Goal: Complete application form

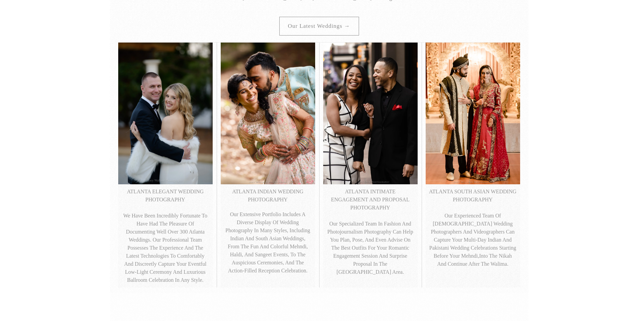
scroll to position [267, 0]
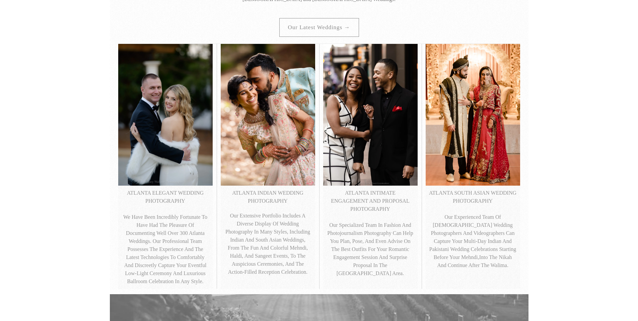
click at [272, 146] on img at bounding box center [268, 114] width 94 height 141
click at [277, 194] on p "ATLANTA INDIAN WEDDING PHOTOGRAPHY" at bounding box center [268, 197] width 88 height 16
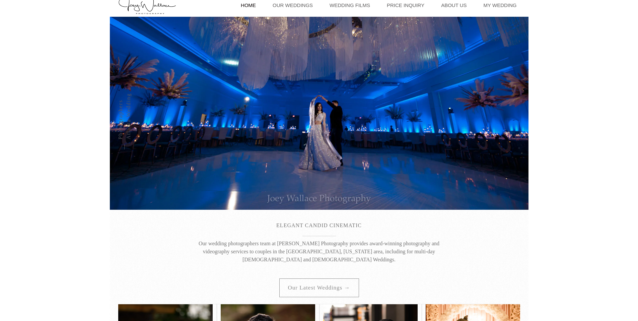
scroll to position [0, 0]
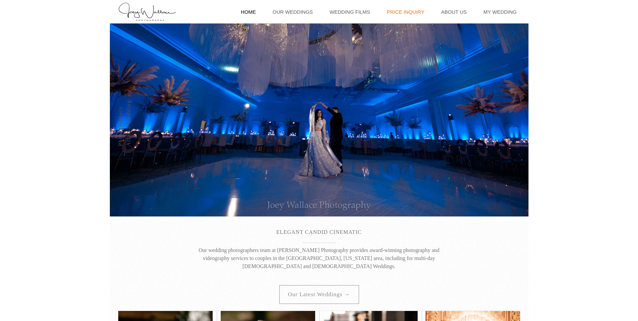
click at [414, 10] on link "Price Inquiry" at bounding box center [406, 11] width 44 height 23
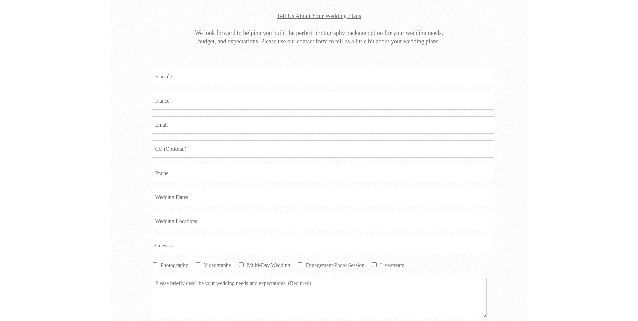
scroll to position [361, 0]
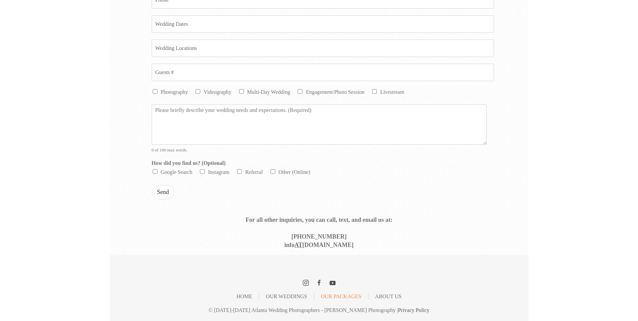
click at [330, 297] on link "Our Packages" at bounding box center [341, 296] width 41 height 1
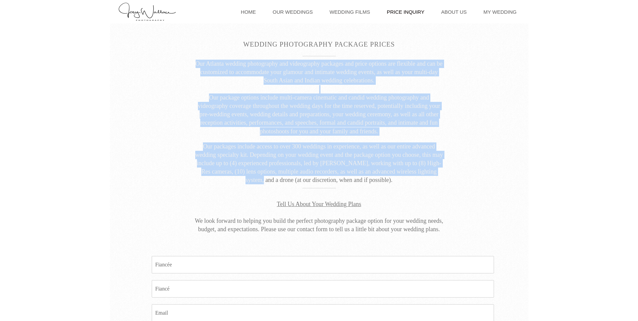
drag, startPoint x: 254, startPoint y: 183, endPoint x: 380, endPoint y: 187, distance: 125.4
click at [380, 187] on div "Wedding Photography Package Prices Our Atlanta wedding photography and videogra…" at bounding box center [315, 131] width 410 height 205
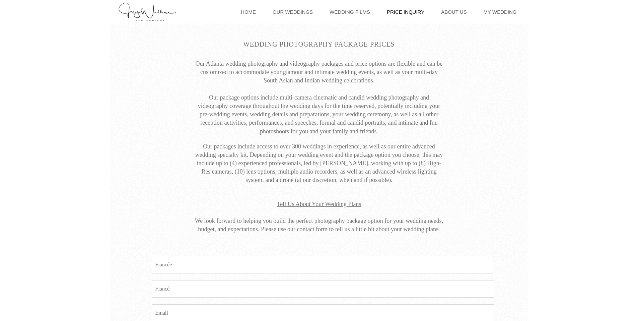
click at [368, 232] on p "Tell Us About Your Wedding Plans We look forward to helping you build the perfe…" at bounding box center [319, 213] width 251 height 42
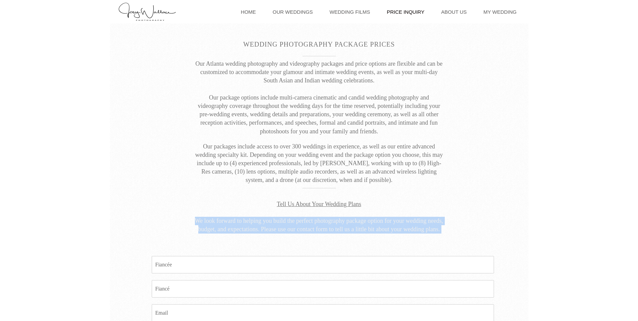
click at [368, 232] on p "Tell Us About Your Wedding Plans We look forward to helping you build the perfe…" at bounding box center [319, 213] width 251 height 42
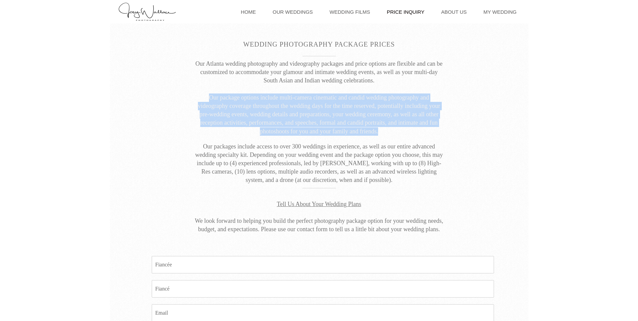
drag, startPoint x: 205, startPoint y: 96, endPoint x: 384, endPoint y: 136, distance: 183.0
click at [381, 135] on p "Our Atlanta wedding photography and videography packages and price options are …" at bounding box center [319, 98] width 251 height 76
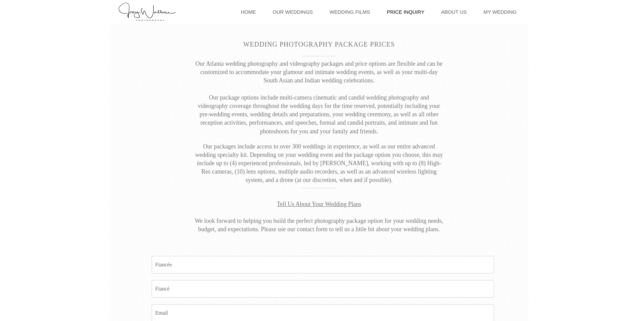
click at [317, 151] on p "Our packages include access to over 300 weddings in experience, as well as our …" at bounding box center [319, 163] width 251 height 42
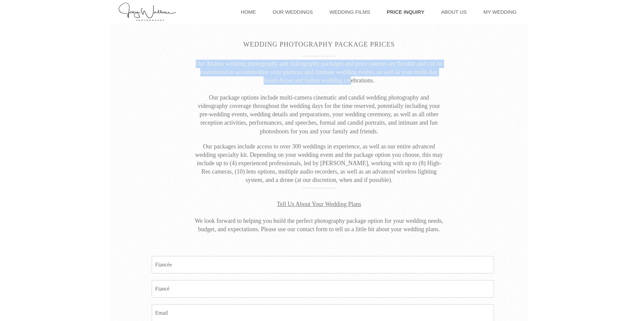
drag, startPoint x: 197, startPoint y: 60, endPoint x: 354, endPoint y: 86, distance: 158.7
click at [352, 84] on p "Our Atlanta wedding photography and videography packages and price options are …" at bounding box center [319, 98] width 251 height 76
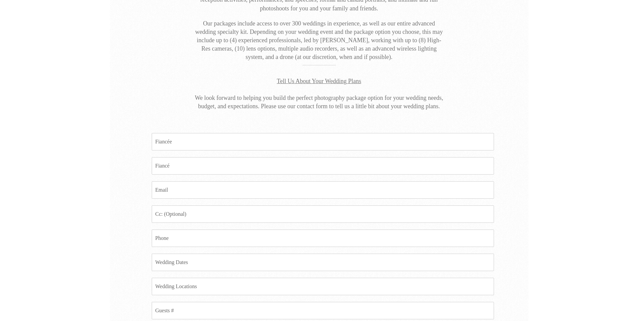
scroll to position [256, 0]
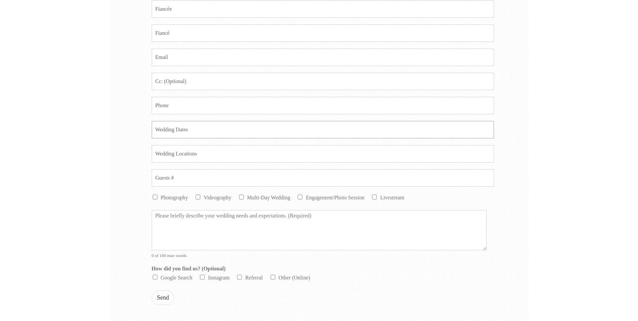
click at [188, 131] on input "Date *" at bounding box center [323, 129] width 342 height 17
click at [183, 127] on input "04/10/2026=04/11/2026" at bounding box center [323, 129] width 342 height 17
type input "04/10/2026-04/11/2026"
click at [206, 155] on input "Location *" at bounding box center [323, 153] width 342 height 17
type input "Foxhall Resort and Sporting Club"
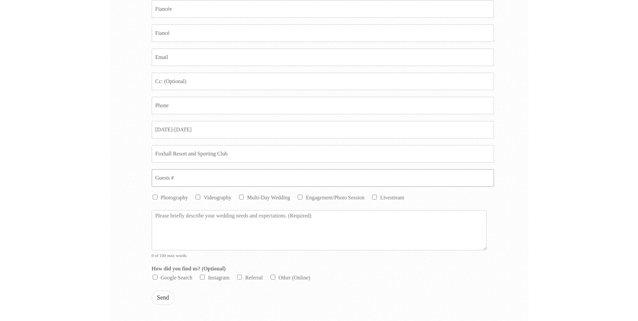
click at [174, 178] on input "Guests # *" at bounding box center [323, 177] width 342 height 17
type input "200"
click at [193, 106] on input "Phone *" at bounding box center [323, 105] width 342 height 17
type input "7206485733"
type input "Emily L Dryden"
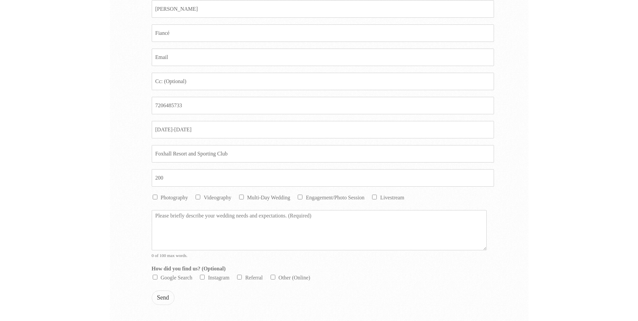
type input "drydene34@gmail.com"
click at [201, 78] on input "drydene34@gmail.com" at bounding box center [323, 81] width 342 height 17
click at [192, 80] on input "emilyandvishy@gmail.com" at bounding box center [323, 81] width 342 height 17
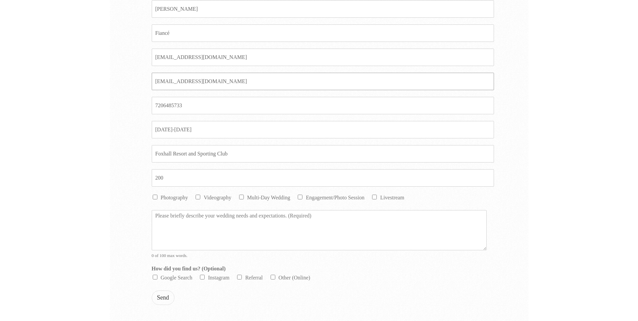
click at [192, 80] on input "emilyandvishy@gmail.com" at bounding box center [323, 81] width 342 height 17
type input "emilyandvishy@gmail.com"
click at [190, 58] on input "drydene34@gmail.com" at bounding box center [323, 57] width 342 height 17
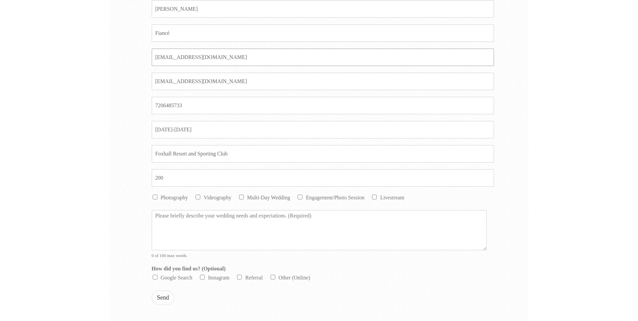
click at [190, 58] on input "drydene34@gmail.com" at bounding box center [323, 57] width 342 height 17
paste input "emilyandvishy"
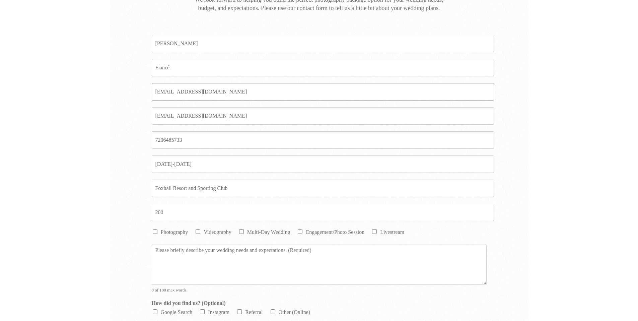
scroll to position [216, 0]
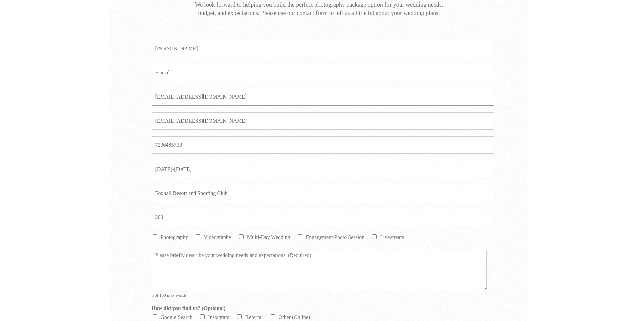
type input "emilyandvishy@gmail.com"
click at [182, 72] on input "Fiance *" at bounding box center [323, 72] width 342 height 17
type input "Vishy Gorti"
click at [173, 46] on input "Emily L Dryden" at bounding box center [323, 48] width 342 height 17
type input "Emily Dryden"
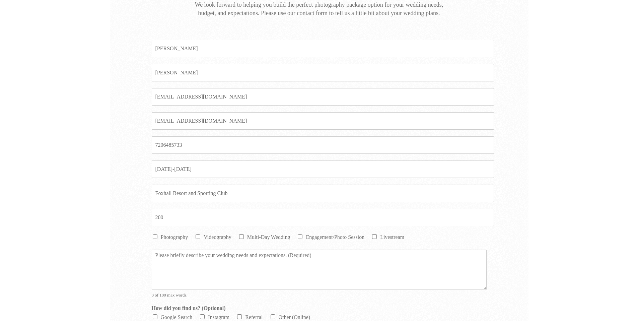
click at [154, 236] on input "Photography" at bounding box center [155, 236] width 5 height 5
checkbox input "true"
click at [199, 235] on input "Videography" at bounding box center [198, 236] width 5 height 5
checkbox input "true"
click at [245, 236] on li "Multi-Day Wedding" at bounding box center [264, 237] width 52 height 8
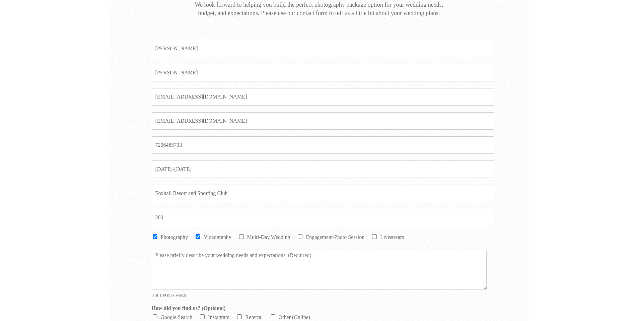
click at [299, 235] on input "Engagement/Photo Session" at bounding box center [300, 236] width 5 height 5
checkbox input "true"
click at [241, 236] on input "Multi-Day Wedding" at bounding box center [241, 236] width 5 height 5
checkbox input "true"
click at [217, 257] on textarea "Message *" at bounding box center [319, 270] width 335 height 40
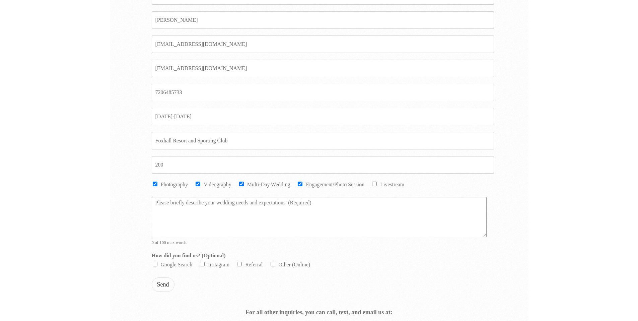
scroll to position [271, 0]
click at [153, 261] on input "Google Search" at bounding box center [155, 261] width 5 height 5
checkbox input "true"
click at [181, 200] on textarea "Message *" at bounding box center [319, 215] width 335 height 40
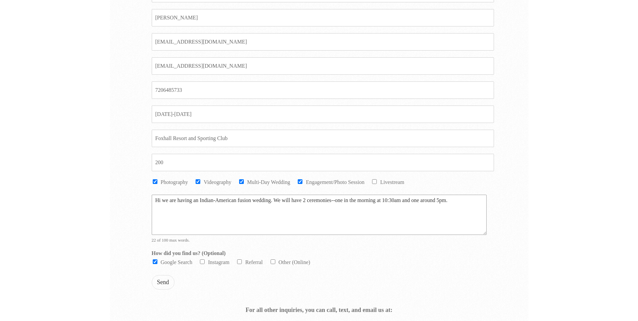
drag, startPoint x: 342, startPoint y: 200, endPoint x: 336, endPoint y: 199, distance: 6.4
click at [336, 199] on textarea "Hi we are having an Indian-American fusion wedding. We will have 2 ceremonies--…" at bounding box center [319, 215] width 335 height 40
drag, startPoint x: 425, startPoint y: 199, endPoint x: 418, endPoint y: 199, distance: 7.0
click at [418, 199] on textarea "Hi we are having an Indian-American fusion wedding. We will have 2 ceremonies--…" at bounding box center [319, 215] width 335 height 40
click at [193, 204] on textarea "Hi we are having an Indian-American fusion wedding. We will have 2 ceremonies--…" at bounding box center [319, 215] width 335 height 40
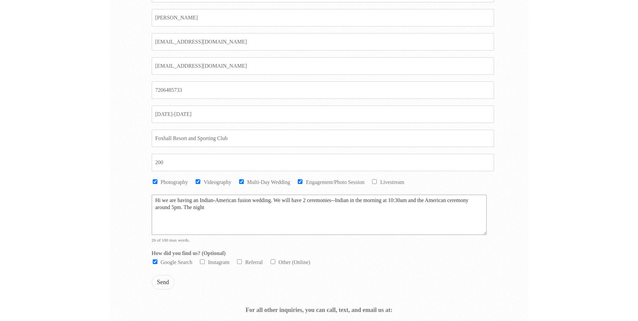
click at [274, 201] on textarea "Hi we are having an Indian-American fusion wedding. We will have 2 ceremonies--…" at bounding box center [319, 215] width 335 height 40
click at [308, 201] on textarea "Hi we are having an Indian-American fusion wedding. On April 11, We will have 2…" at bounding box center [319, 215] width 335 height 40
click at [235, 209] on textarea "Hi we are having an Indian-American fusion wedding. On April 11, we will have 2…" at bounding box center [319, 215] width 335 height 40
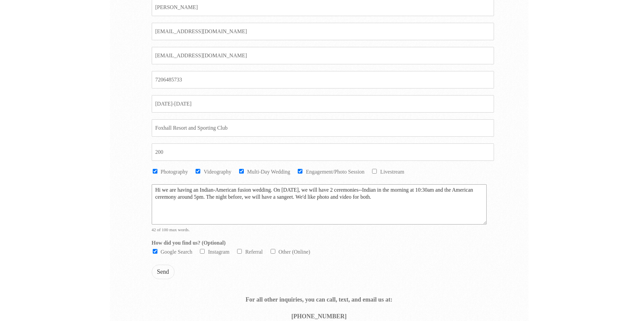
scroll to position [207, 0]
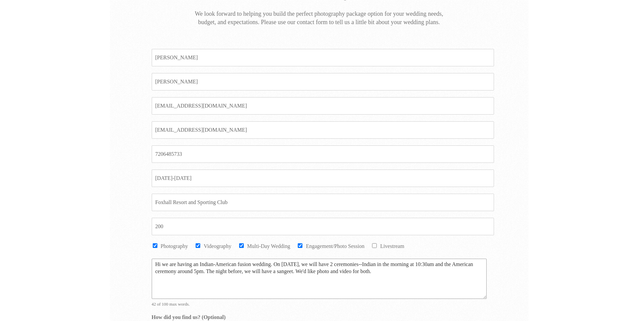
type textarea "Hi we are having an Indian-American fusion wedding. On April 11, we will have 2…"
click at [236, 110] on input "emilyandvishy@gmail.com" at bounding box center [323, 105] width 342 height 17
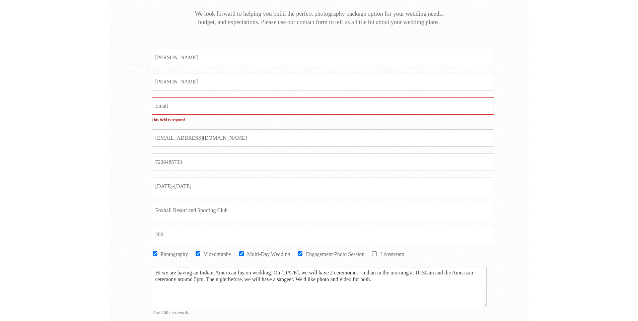
click at [229, 127] on div "Email CC emilyandvishy@gmail.com" at bounding box center [319, 138] width 335 height 24
click at [228, 133] on input "emilyandvishy@gmail.com" at bounding box center [323, 137] width 342 height 17
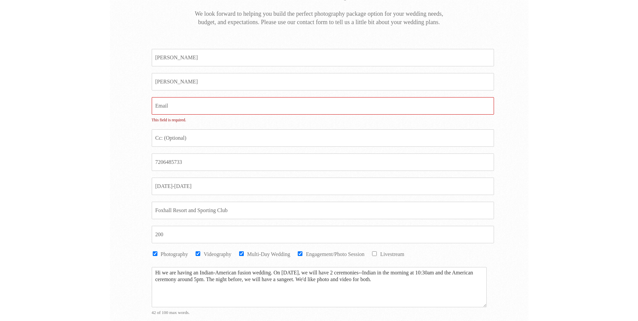
click at [214, 110] on input "Email *" at bounding box center [323, 105] width 342 height 17
paste input "emilyandvishy@gmail.com"
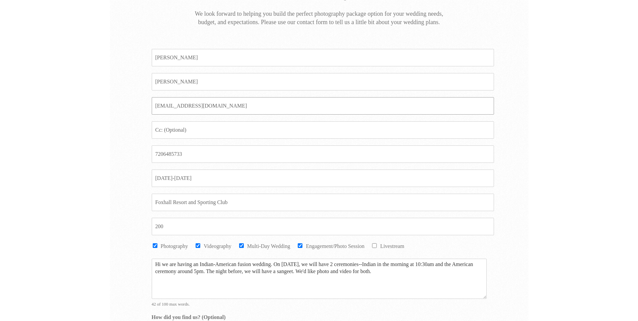
type input "emilyandvishy@gmail.com"
click at [121, 128] on div "Fiancee * Emily Dryden Fiance * Vishy Gorti Email * emilyandvishy@gmail.com Ema…" at bounding box center [319, 220] width 419 height 377
click at [203, 270] on textarea "Hi we are having an Indian-American fusion wedding. On April 11, we will have 2…" at bounding box center [319, 279] width 335 height 40
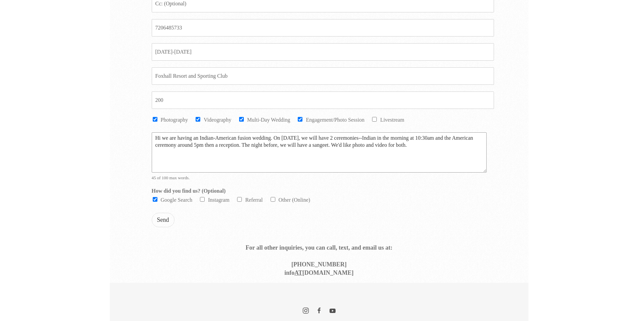
scroll to position [361, 0]
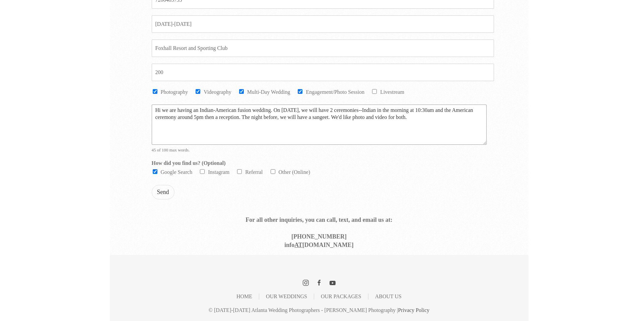
click at [407, 119] on textarea "Hi we are having an Indian-American fusion wedding. On April 11, we will have 2…" at bounding box center [319, 125] width 335 height 40
type textarea "Hi we are having an Indian-American fusion wedding. On April 11, we will have 2…"
click at [165, 190] on button "Send" at bounding box center [163, 192] width 23 height 14
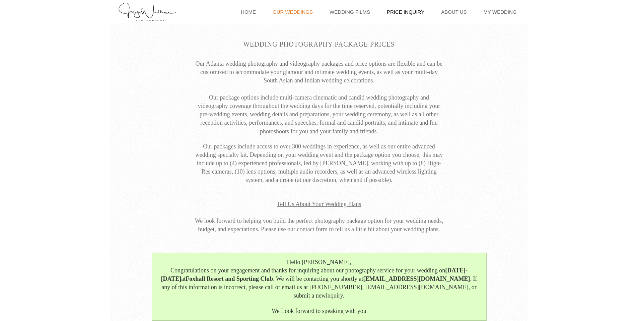
click at [302, 14] on link "Our Weddings" at bounding box center [292, 11] width 47 height 23
click at [308, 11] on link "Our Weddings" at bounding box center [292, 11] width 47 height 23
click at [363, 12] on link "Wedding Films" at bounding box center [349, 11] width 47 height 23
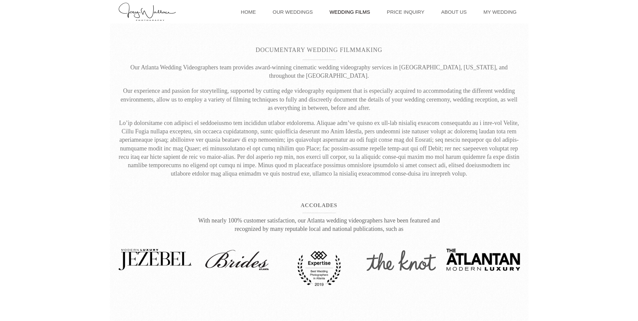
click at [359, 12] on link "Wedding Films" at bounding box center [349, 11] width 47 height 23
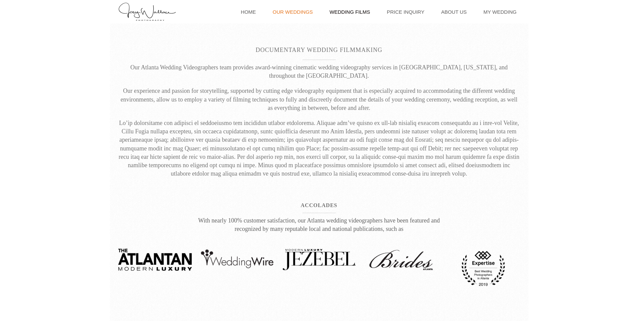
click at [315, 11] on link "Our Weddings" at bounding box center [292, 11] width 47 height 23
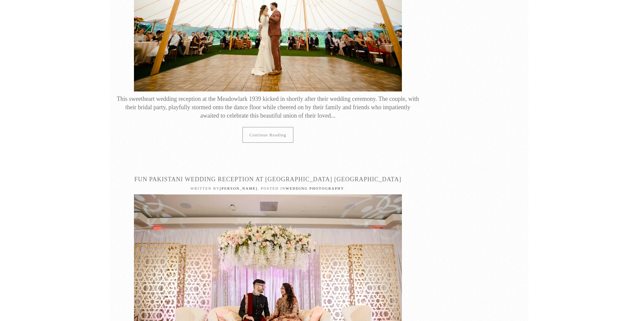
scroll to position [1264, 0]
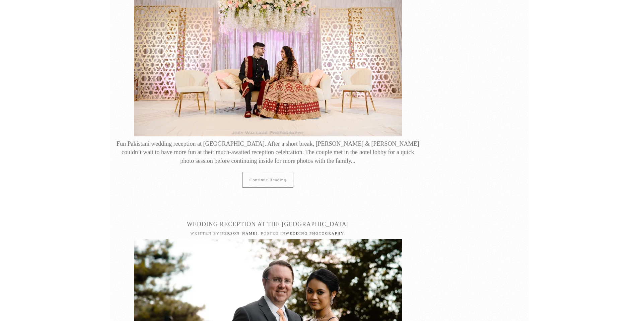
click at [304, 76] on img at bounding box center [268, 46] width 268 height 179
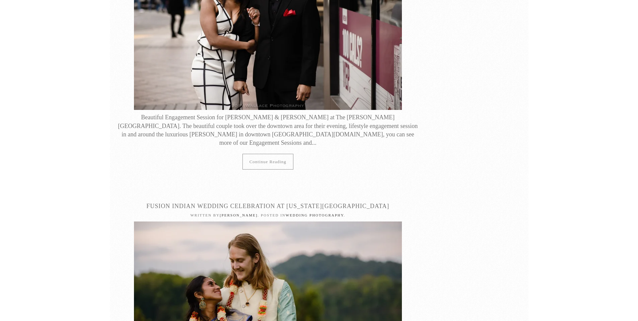
scroll to position [3711, 0]
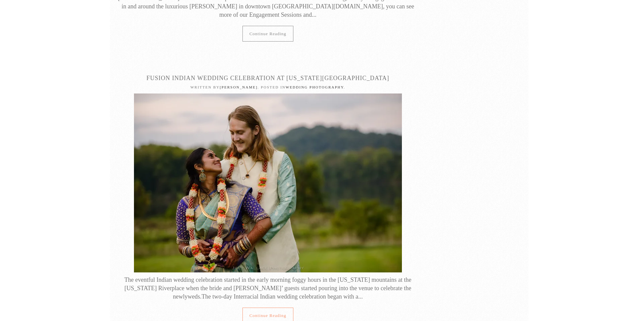
click at [271, 308] on link "Continue reading" at bounding box center [268, 316] width 51 height 16
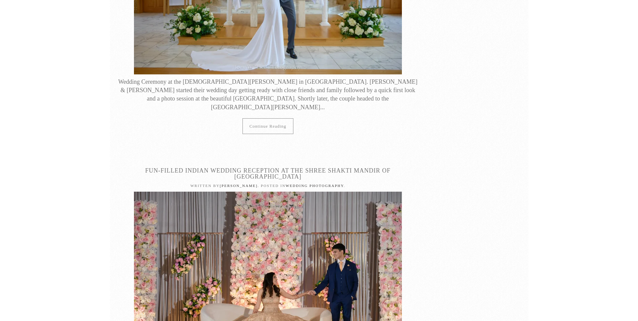
scroll to position [9756, 0]
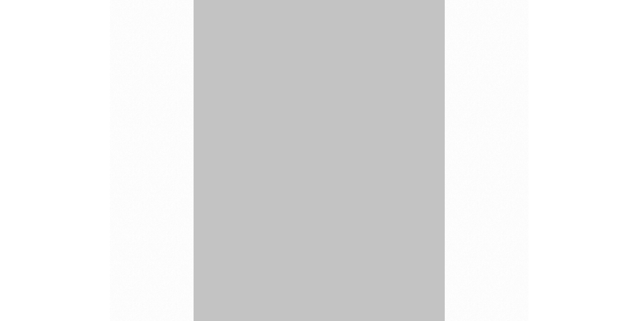
scroll to position [36160, 0]
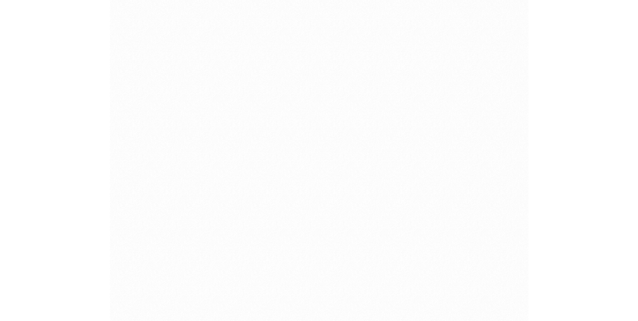
scroll to position [56715, 0]
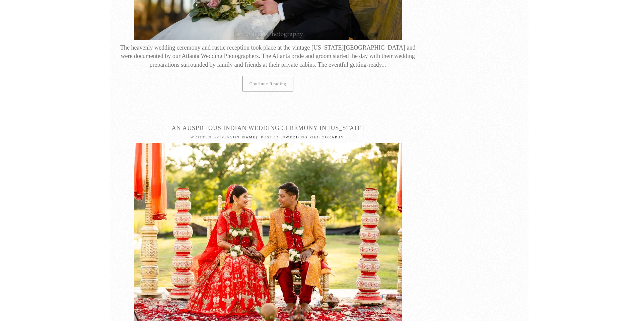
scroll to position [1141, 0]
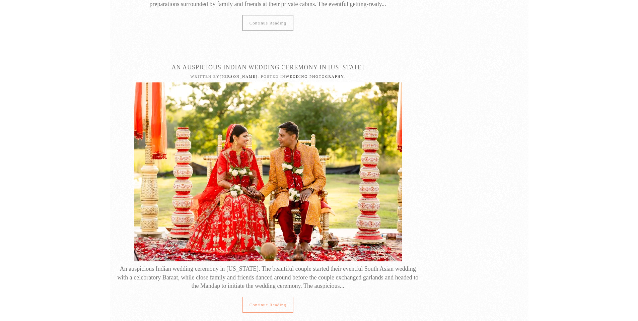
click at [276, 297] on link "Continue reading" at bounding box center [268, 305] width 51 height 16
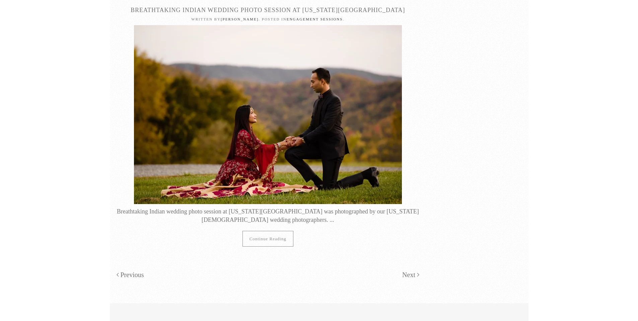
scroll to position [2634, 0]
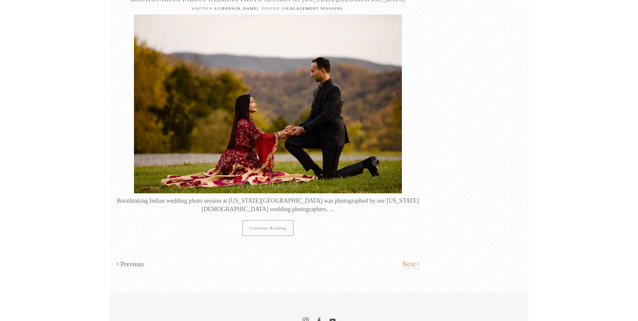
click at [407, 259] on link "Next" at bounding box center [410, 264] width 17 height 10
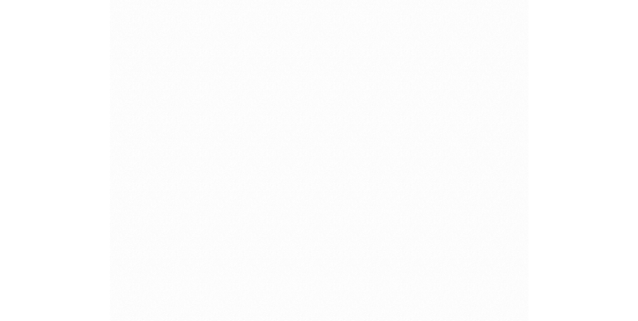
scroll to position [19069, 0]
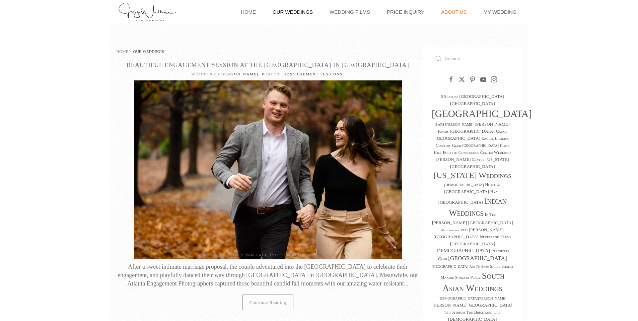
click at [460, 10] on link "About Us" at bounding box center [454, 11] width 32 height 23
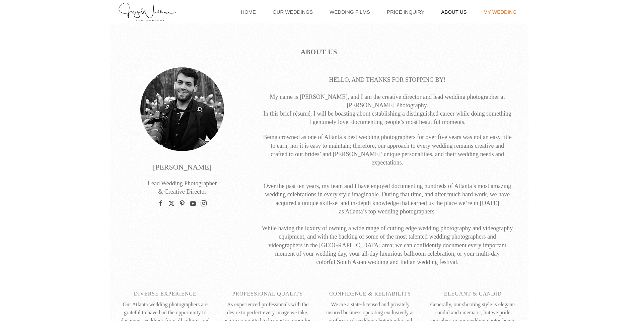
click at [491, 14] on link "My Wedding" at bounding box center [500, 11] width 40 height 23
